Goal: Information Seeking & Learning: Understand process/instructions

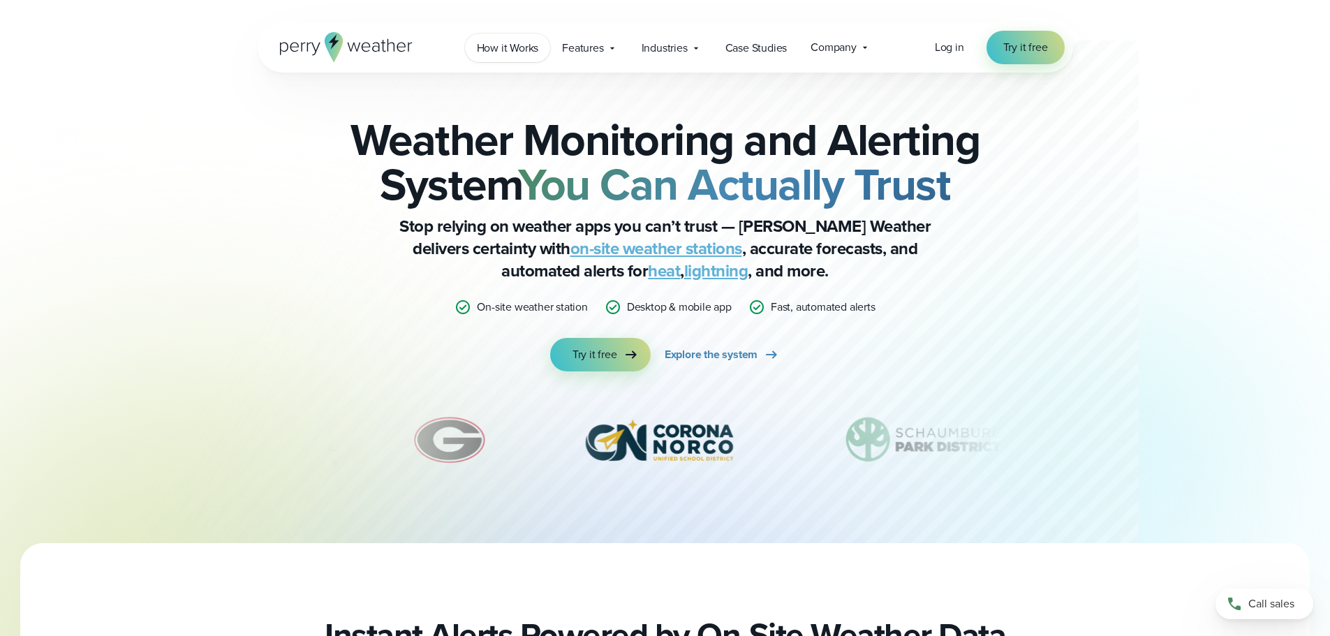
click at [531, 46] on span "How it Works" at bounding box center [508, 48] width 62 height 17
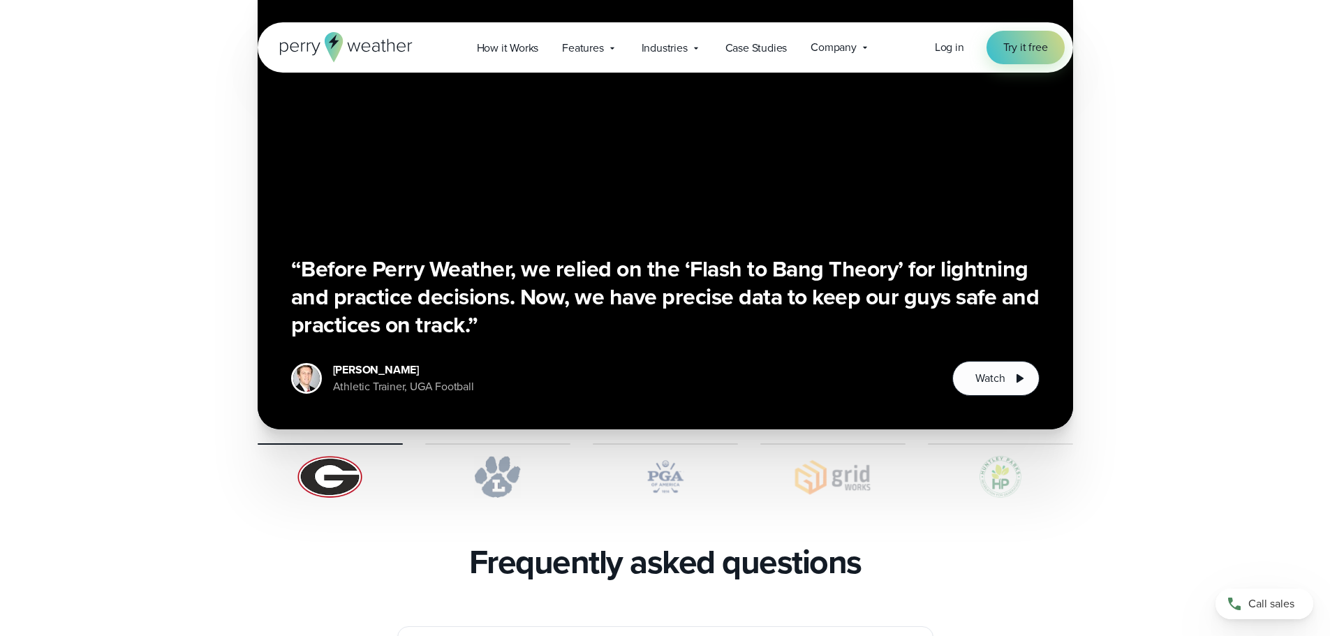
scroll to position [2653, 0]
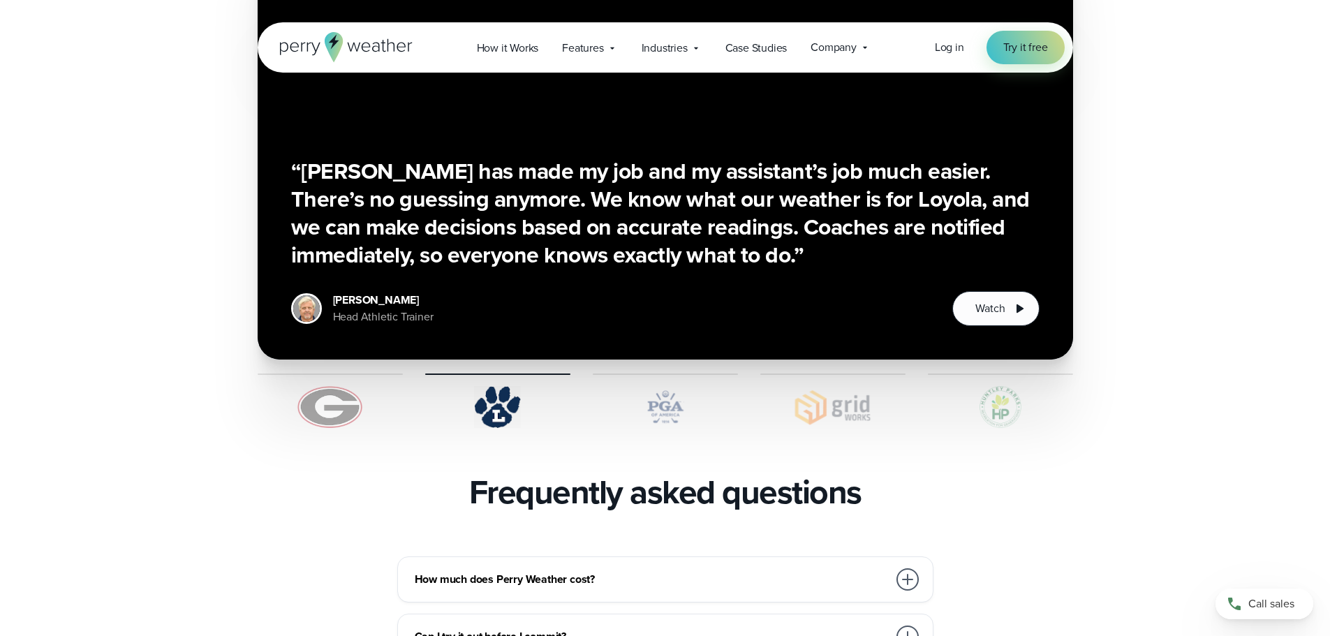
click at [901, 568] on div at bounding box center [907, 579] width 22 height 22
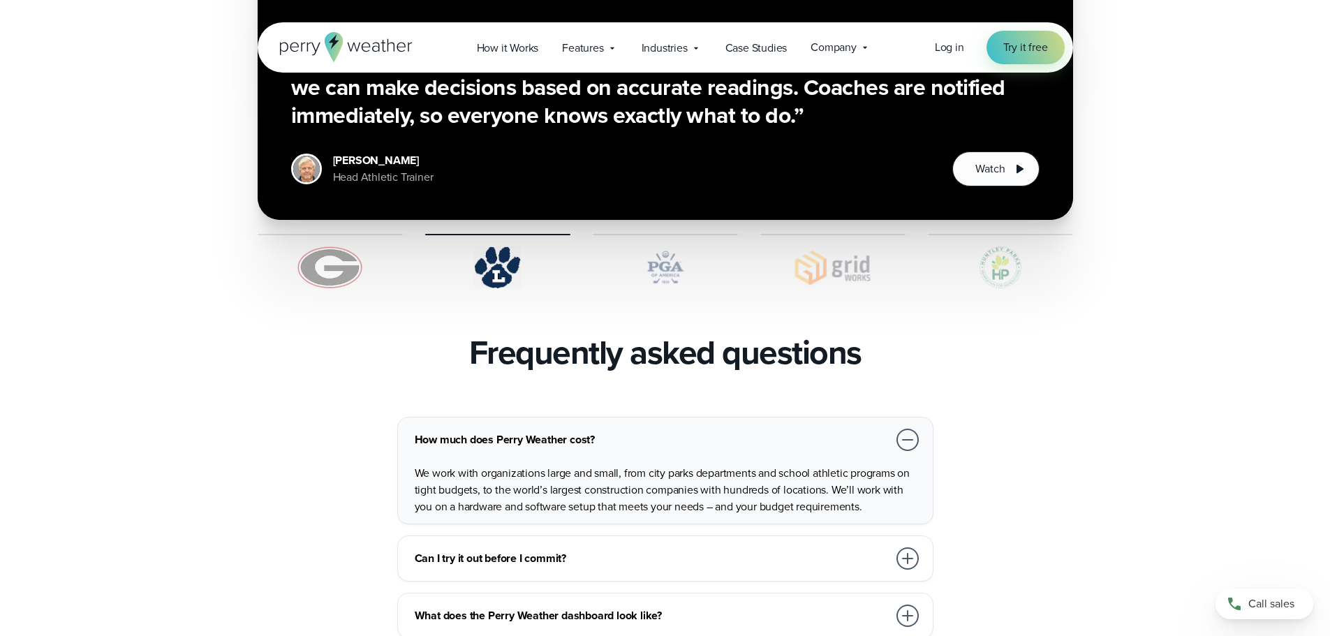
scroll to position [2863, 0]
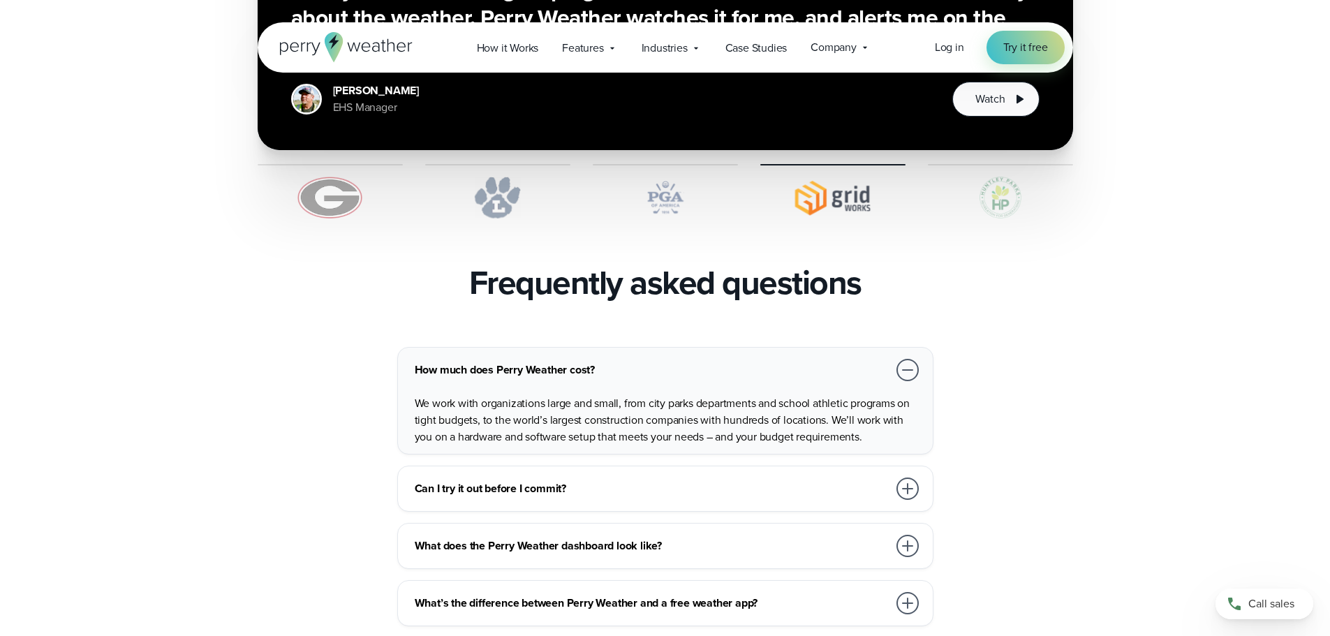
click at [915, 478] on div at bounding box center [907, 489] width 22 height 22
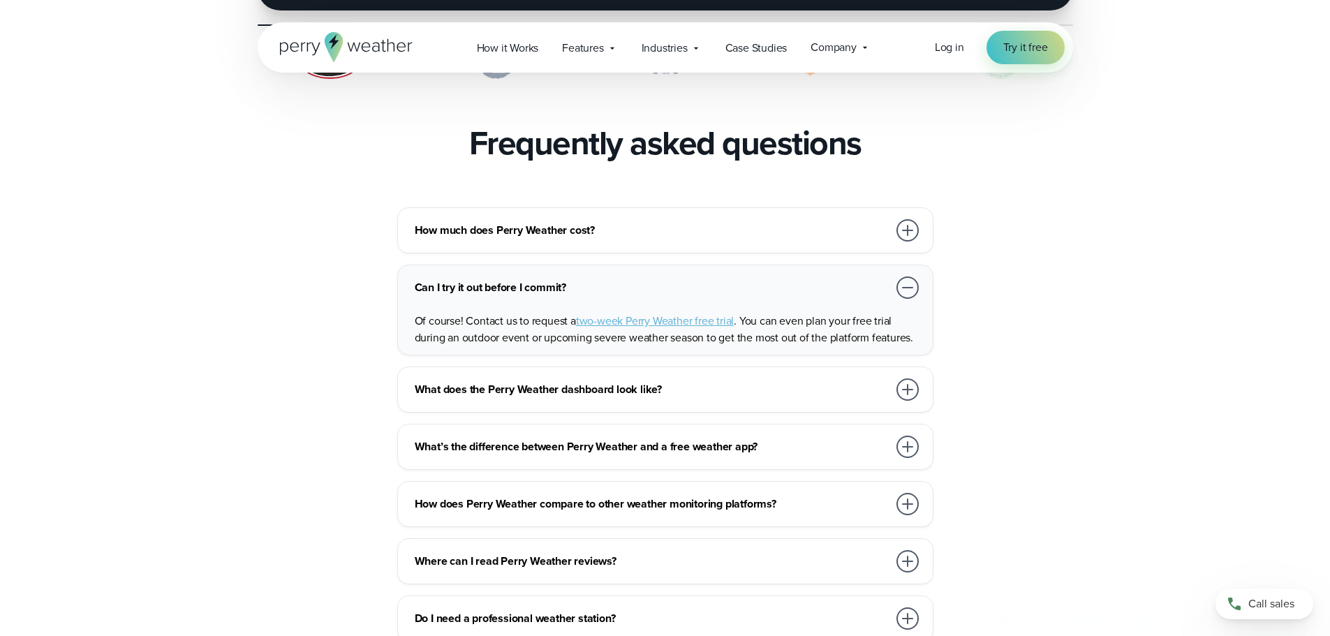
scroll to position [3072, 0]
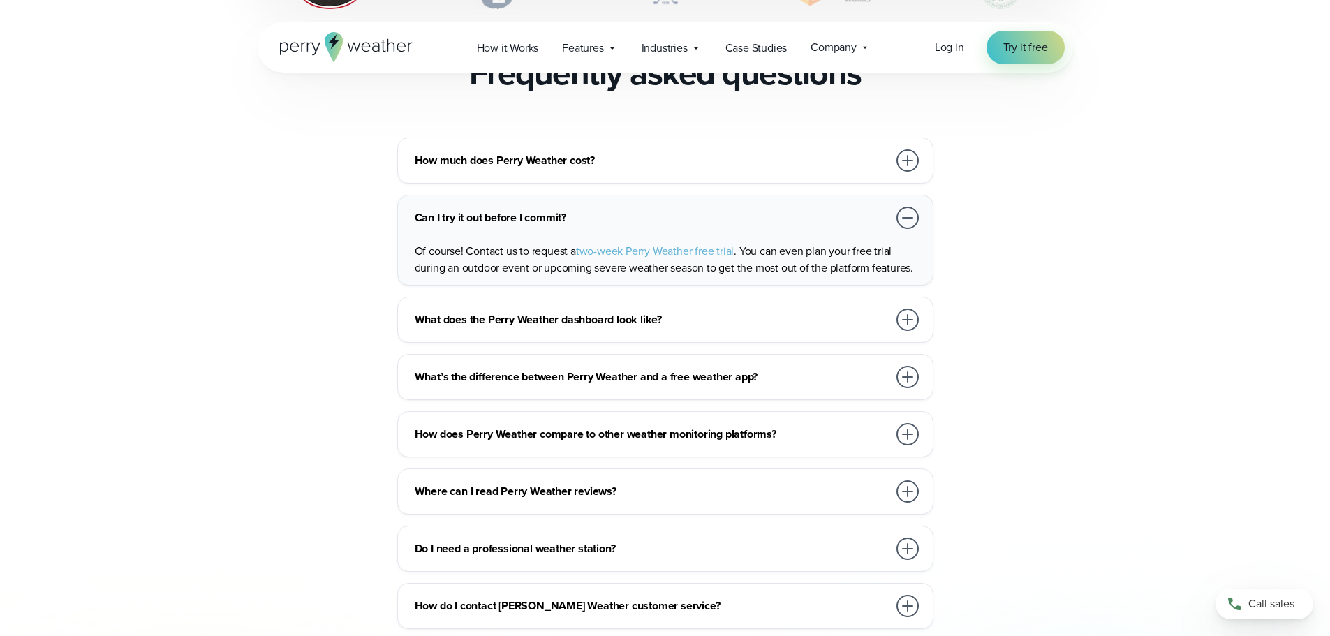
click at [908, 309] on div at bounding box center [907, 320] width 22 height 22
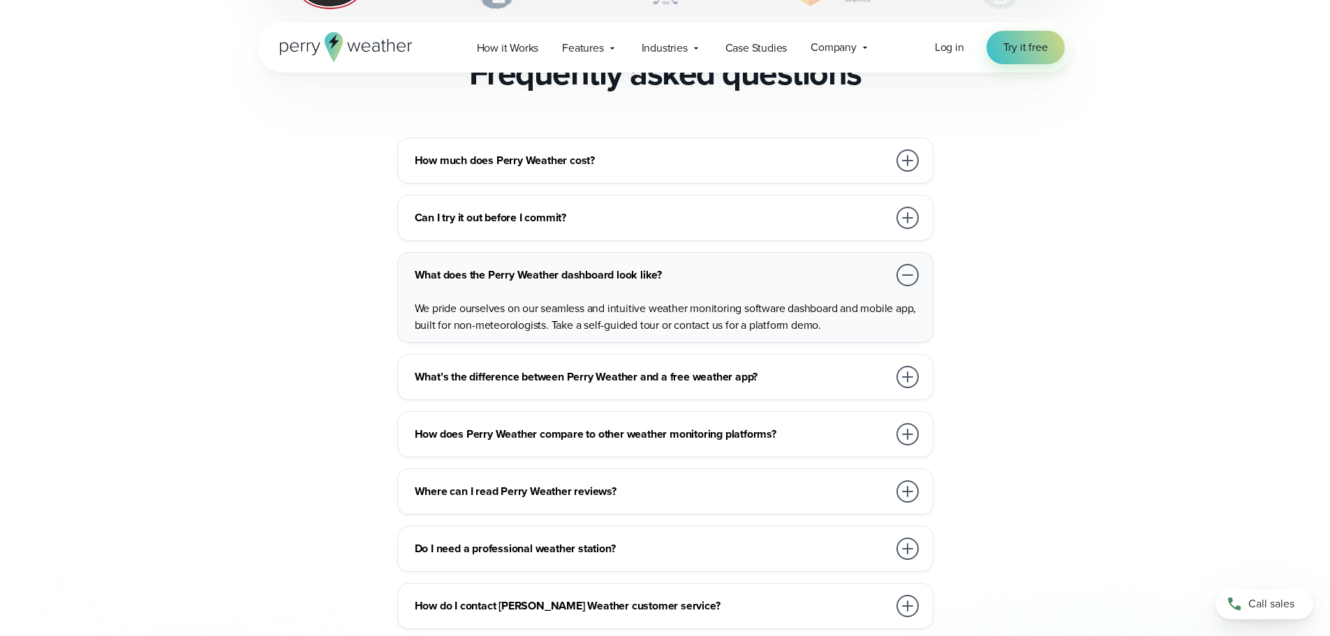
scroll to position [3142, 0]
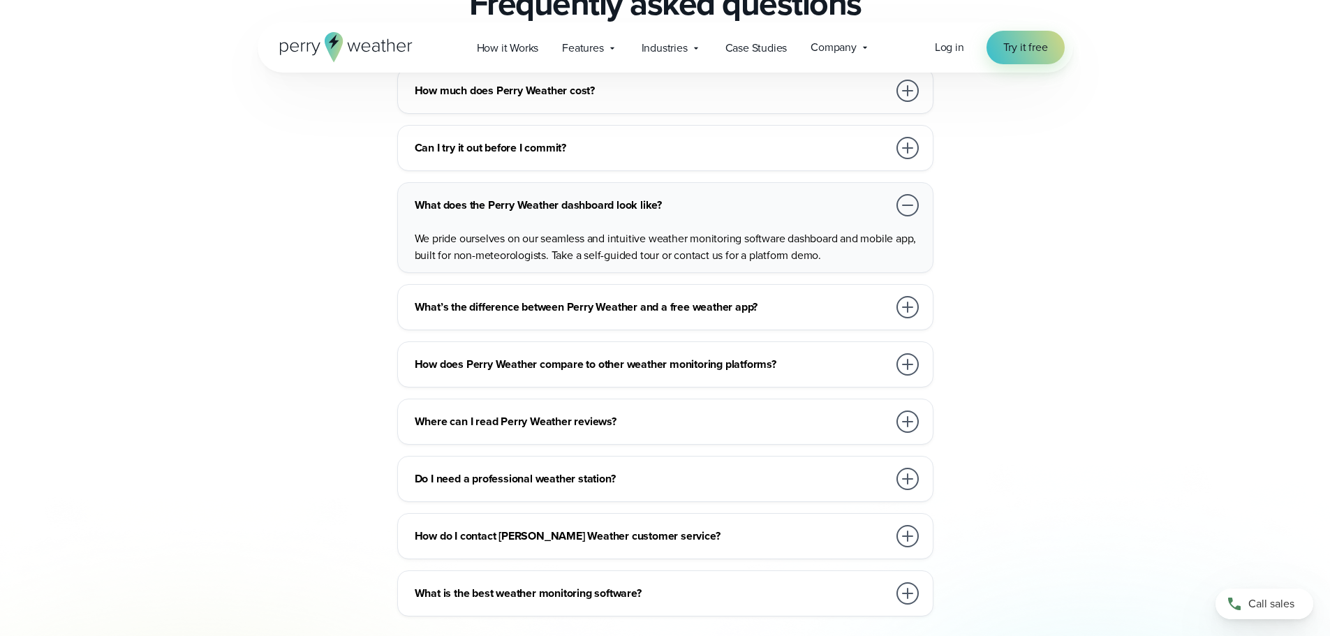
click at [899, 296] on div at bounding box center [907, 307] width 22 height 22
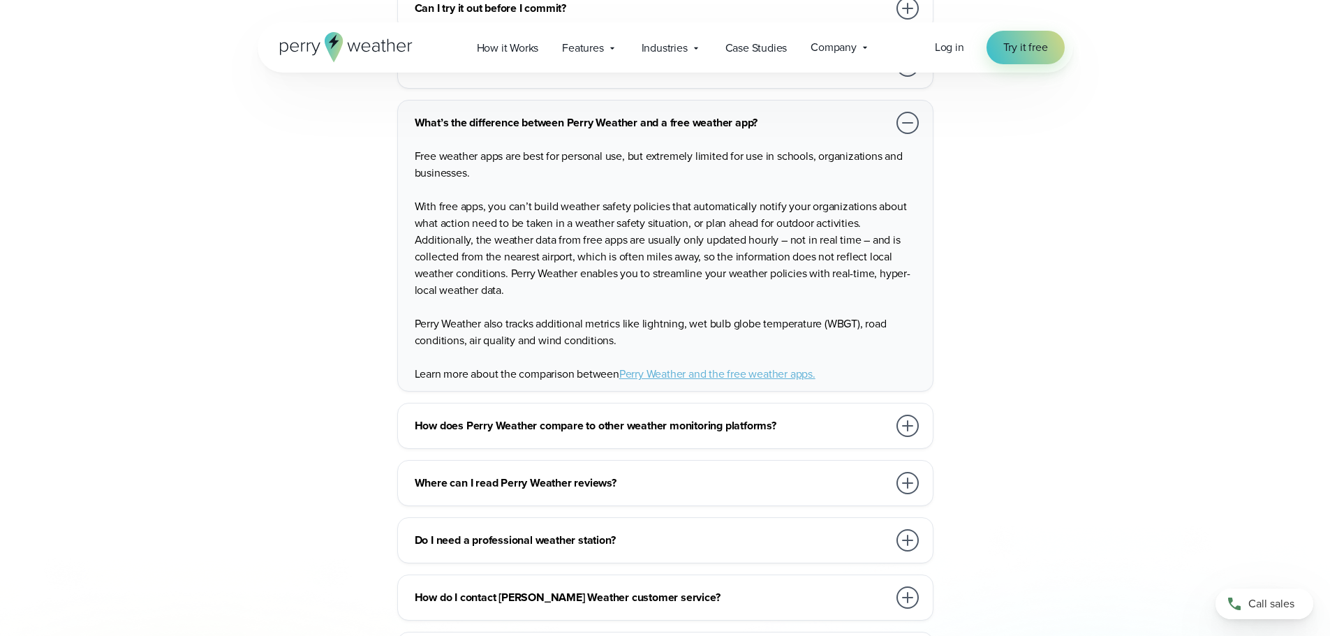
scroll to position [3351, 0]
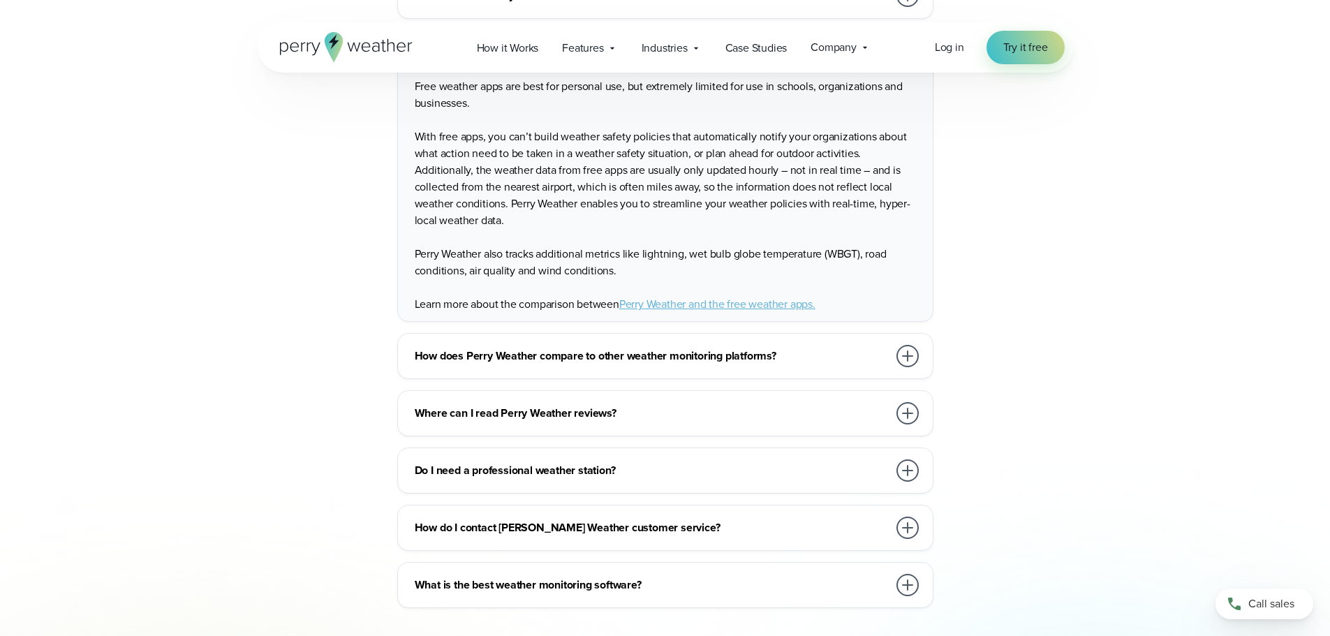
click at [912, 345] on div at bounding box center [907, 356] width 22 height 22
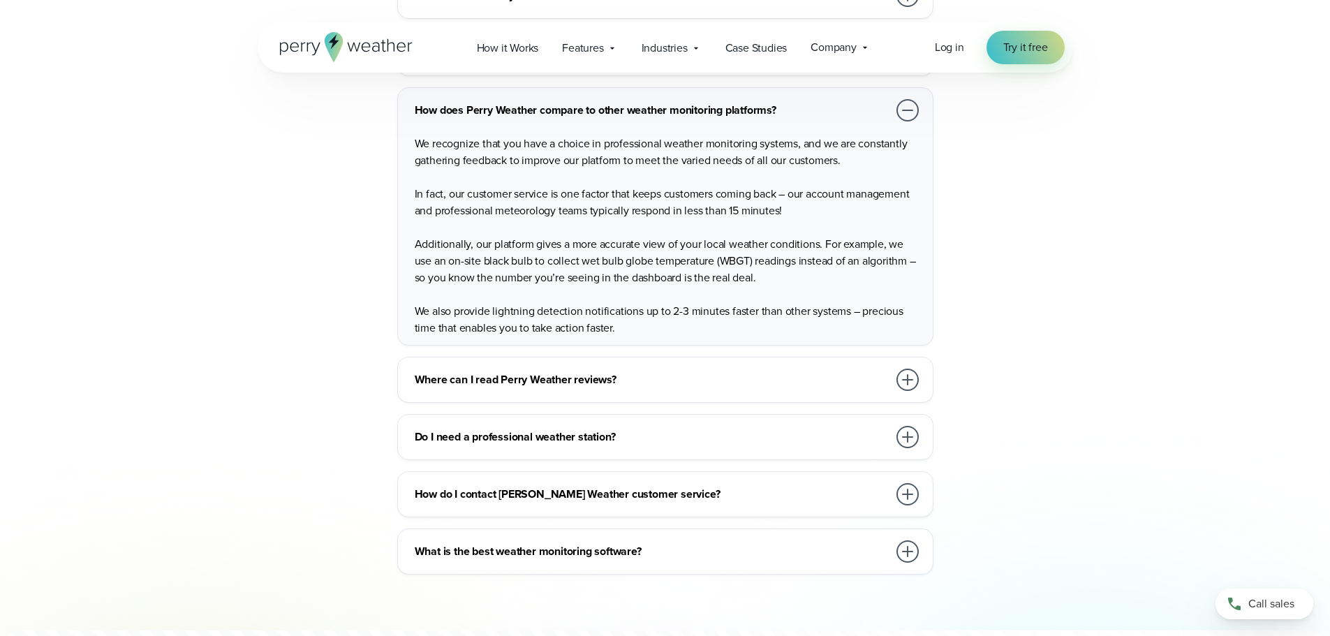
scroll to position [3421, 0]
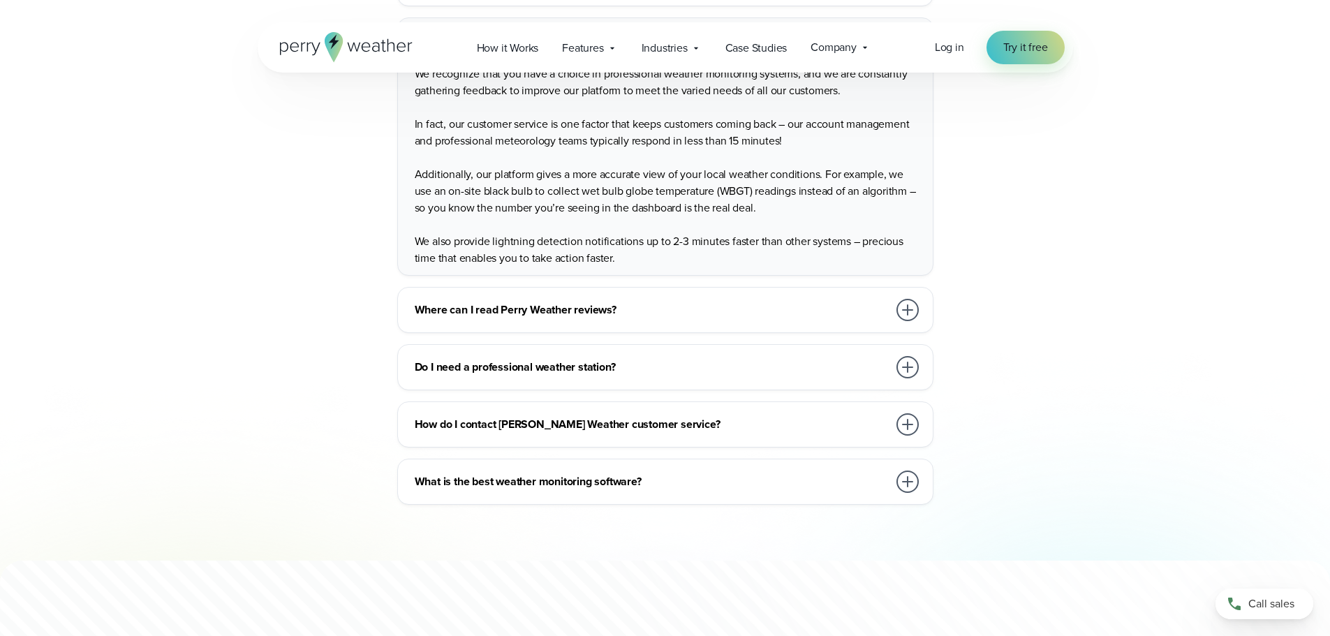
click at [901, 356] on div at bounding box center [907, 367] width 22 height 22
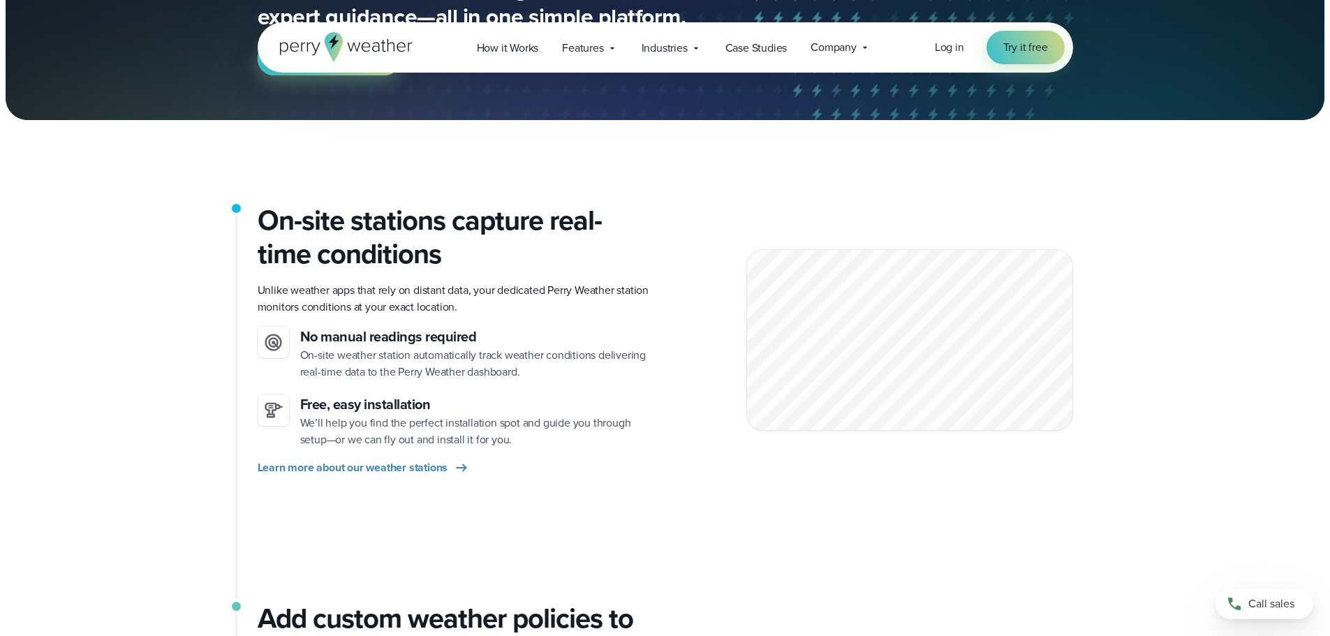
scroll to position [0, 0]
